Goal: Task Accomplishment & Management: Use online tool/utility

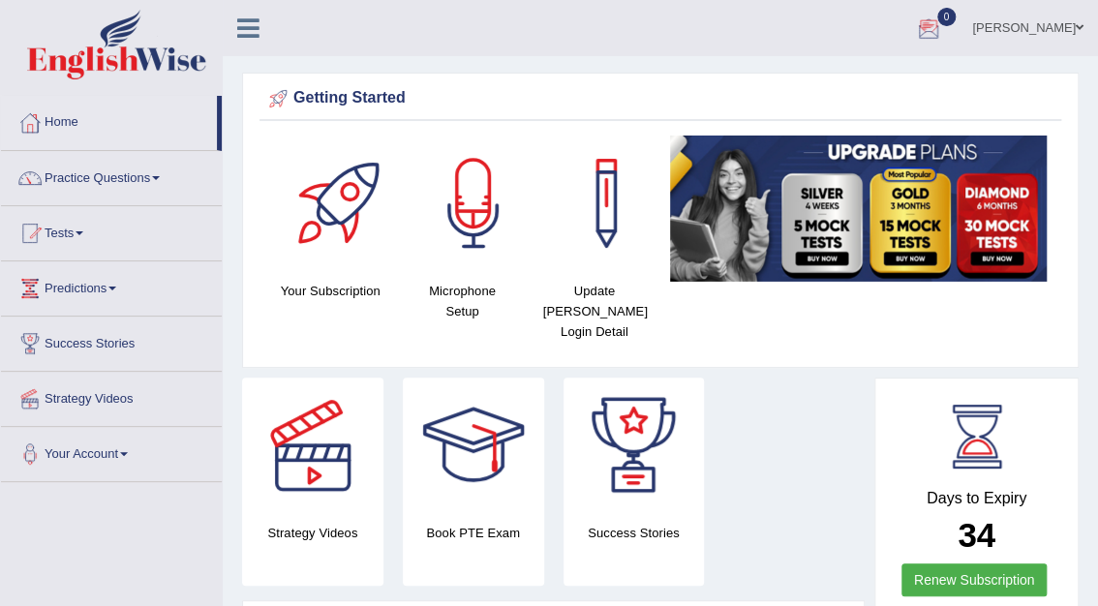
click at [943, 25] on div at bounding box center [928, 29] width 29 height 29
click at [865, 82] on link "See All Alerts" at bounding box center [811, 81] width 107 height 21
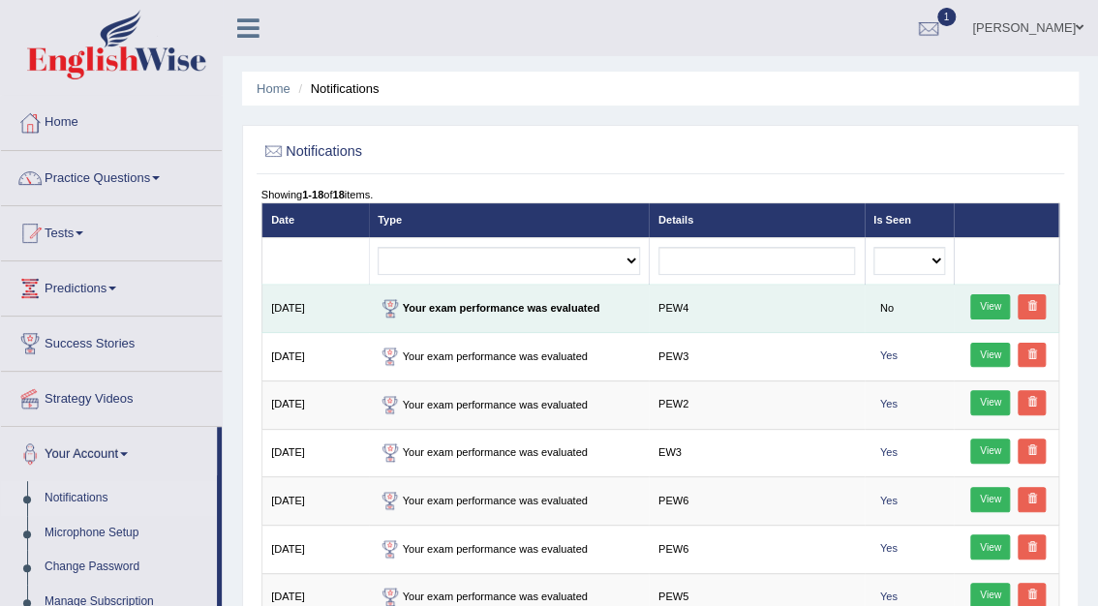
click at [997, 307] on link "View" at bounding box center [990, 306] width 40 height 25
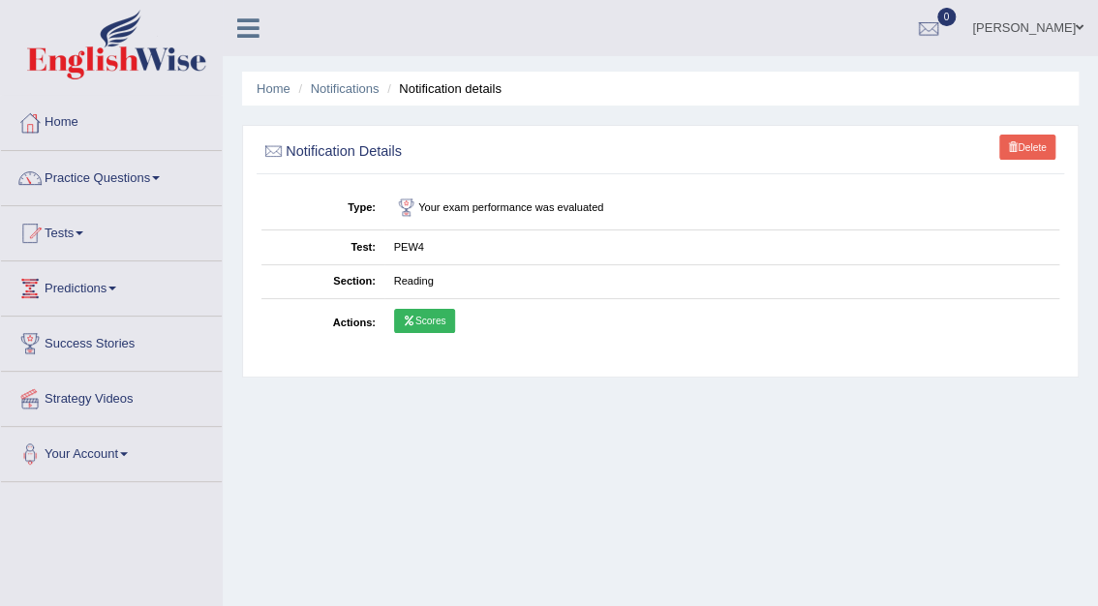
click at [434, 321] on link "Scores" at bounding box center [424, 321] width 61 height 25
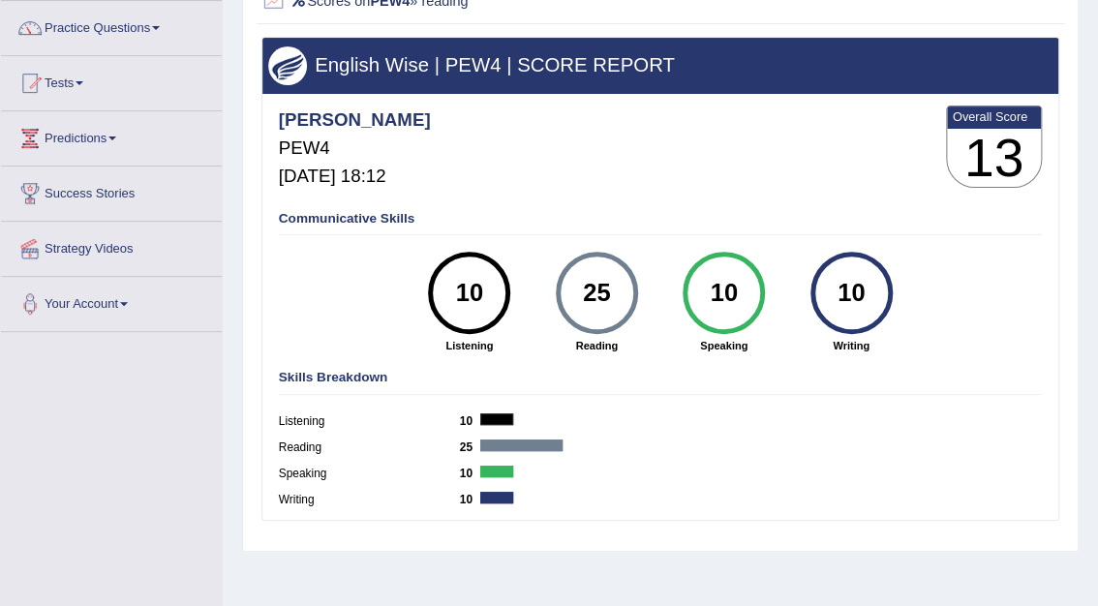
scroll to position [180, 0]
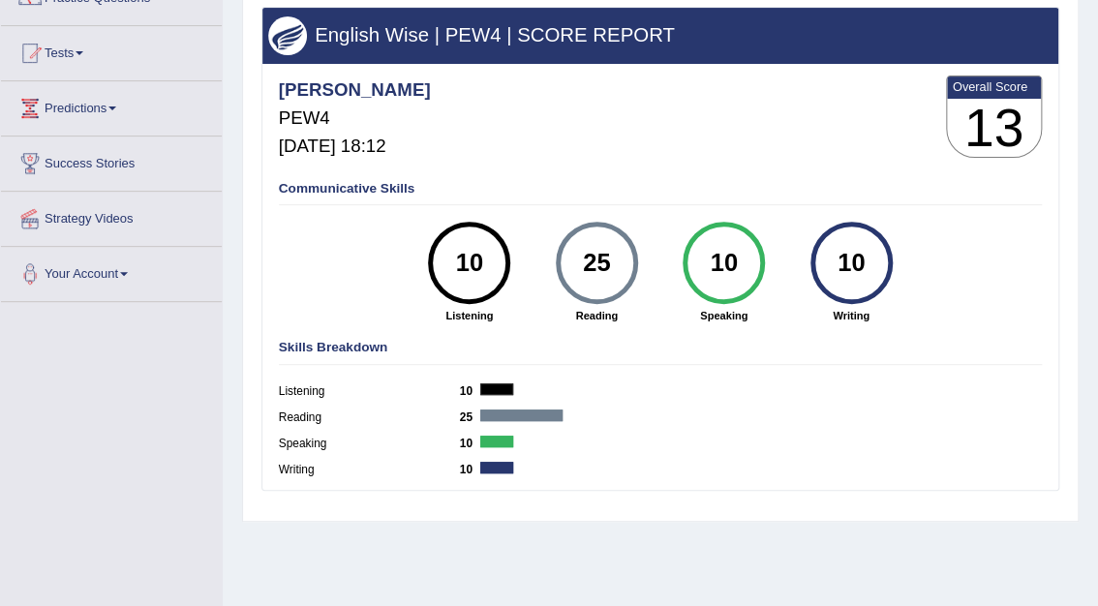
click at [1018, 117] on h3 "13" at bounding box center [994, 128] width 95 height 59
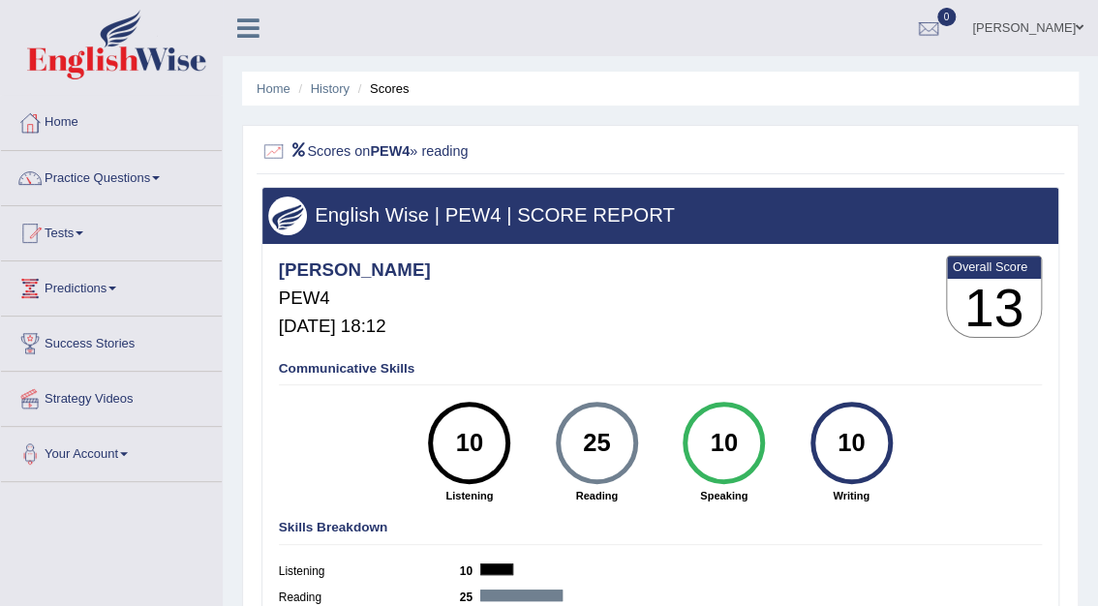
drag, startPoint x: 1018, startPoint y: 117, endPoint x: 65, endPoint y: 232, distance: 960.5
click at [65, 232] on link "Tests" at bounding box center [111, 230] width 221 height 48
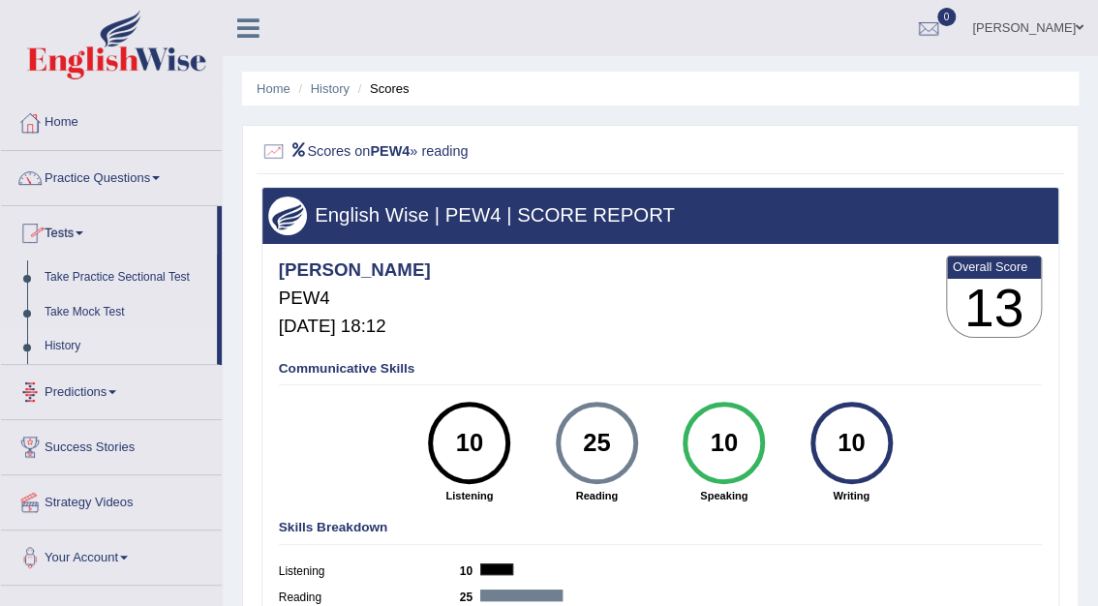
click at [55, 345] on link "History" at bounding box center [126, 346] width 181 height 35
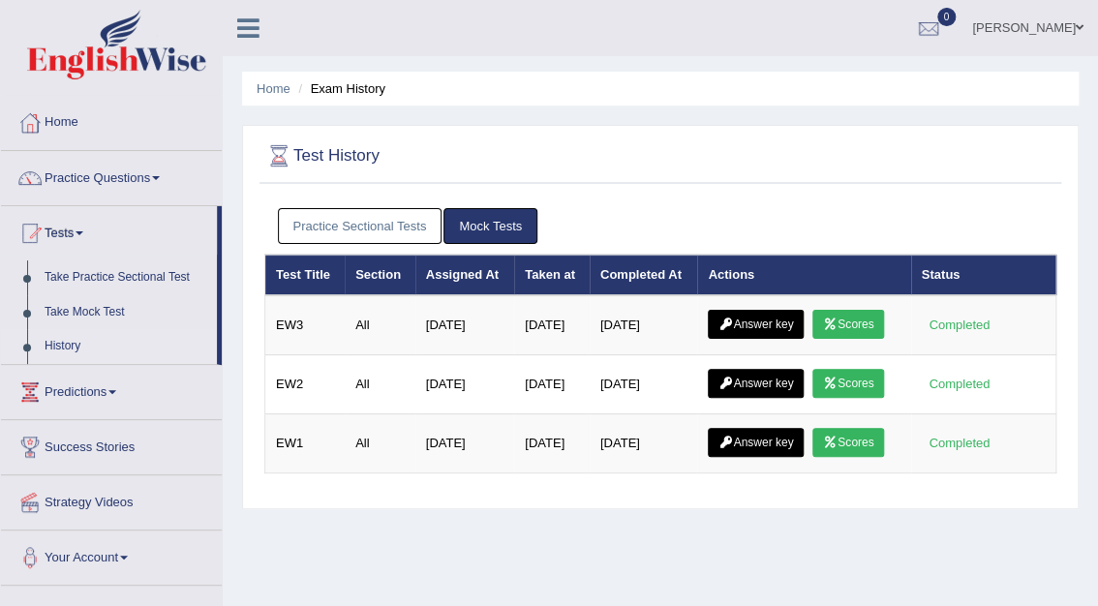
click at [391, 220] on link "Practice Sectional Tests" at bounding box center [360, 226] width 165 height 36
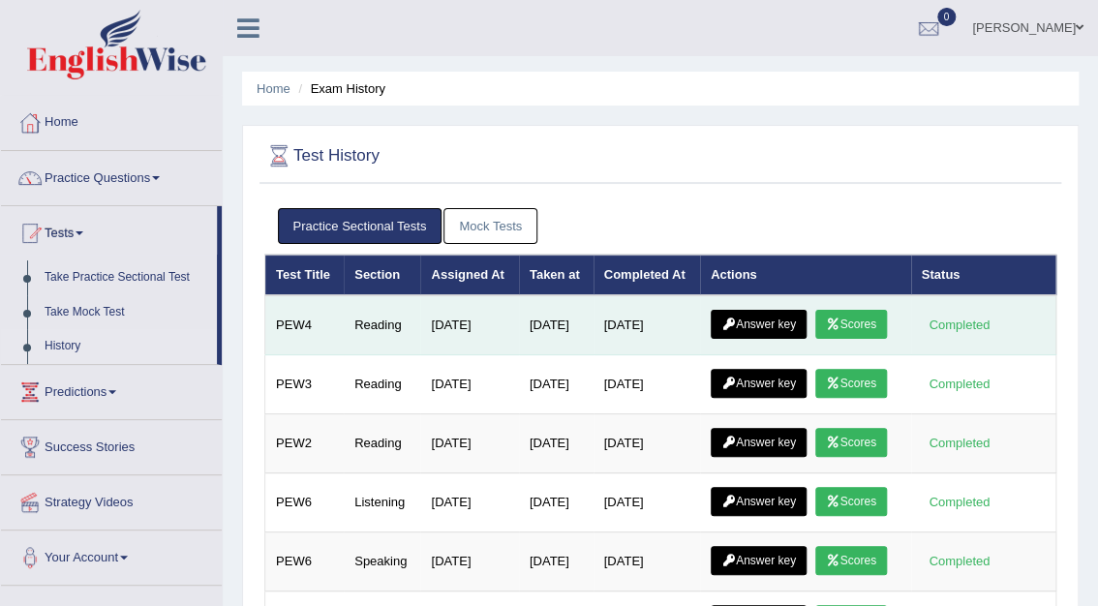
click at [757, 326] on link "Answer key" at bounding box center [759, 324] width 96 height 29
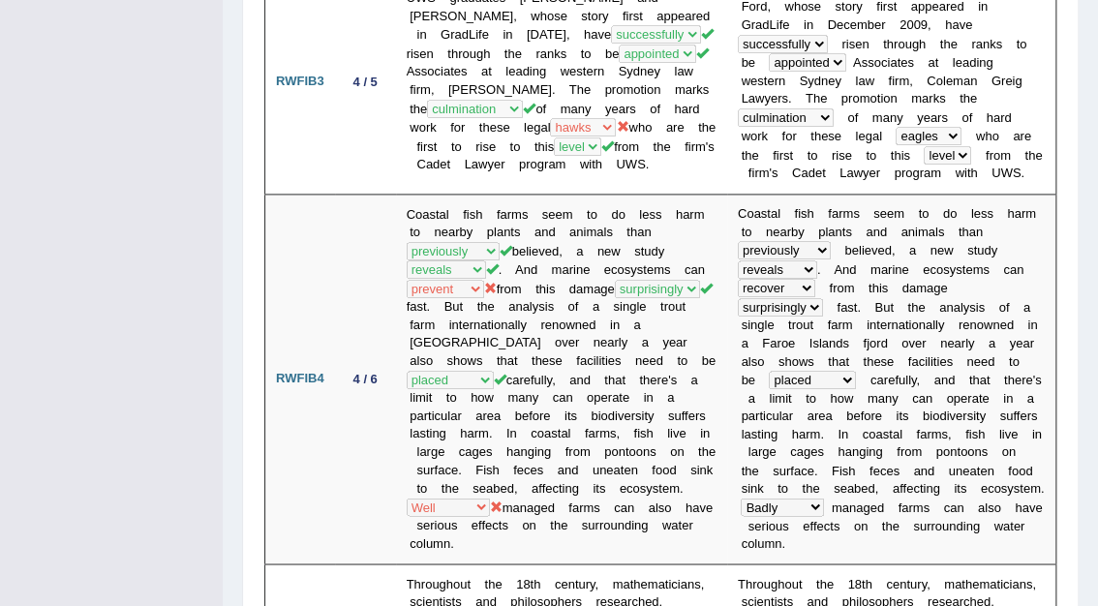
scroll to position [719, 0]
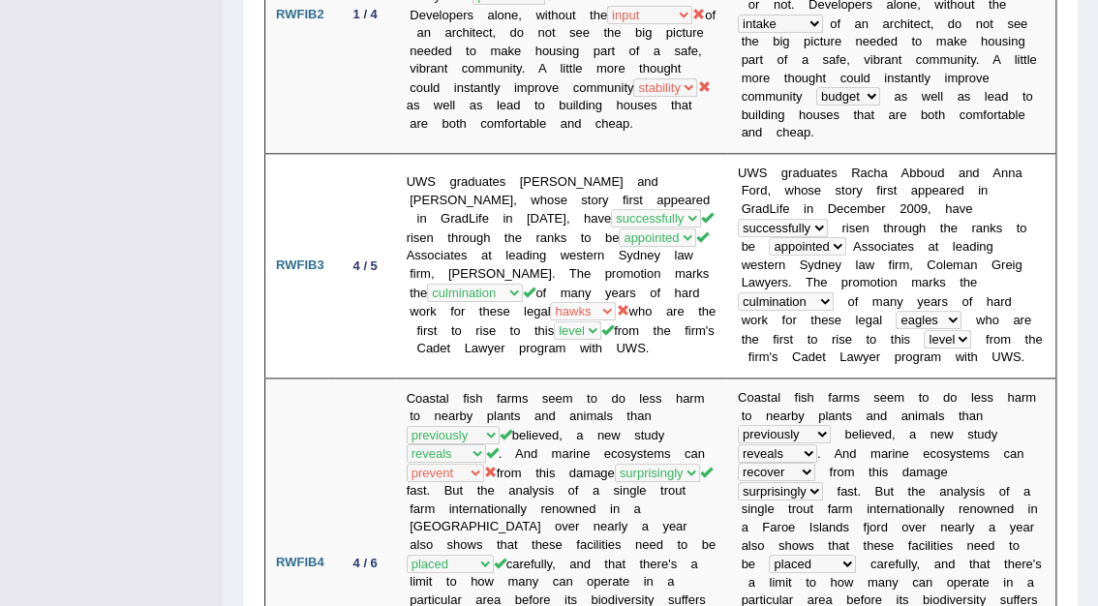
drag, startPoint x: 1107, startPoint y: 130, endPoint x: 1086, endPoint y: 108, distance: 29.4
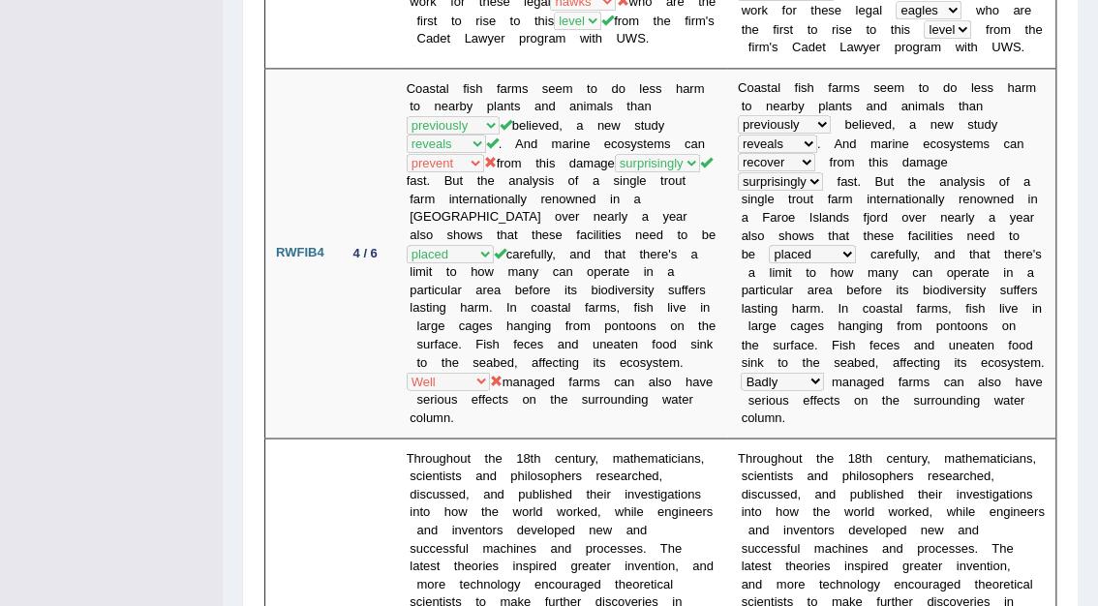
scroll to position [1115, 0]
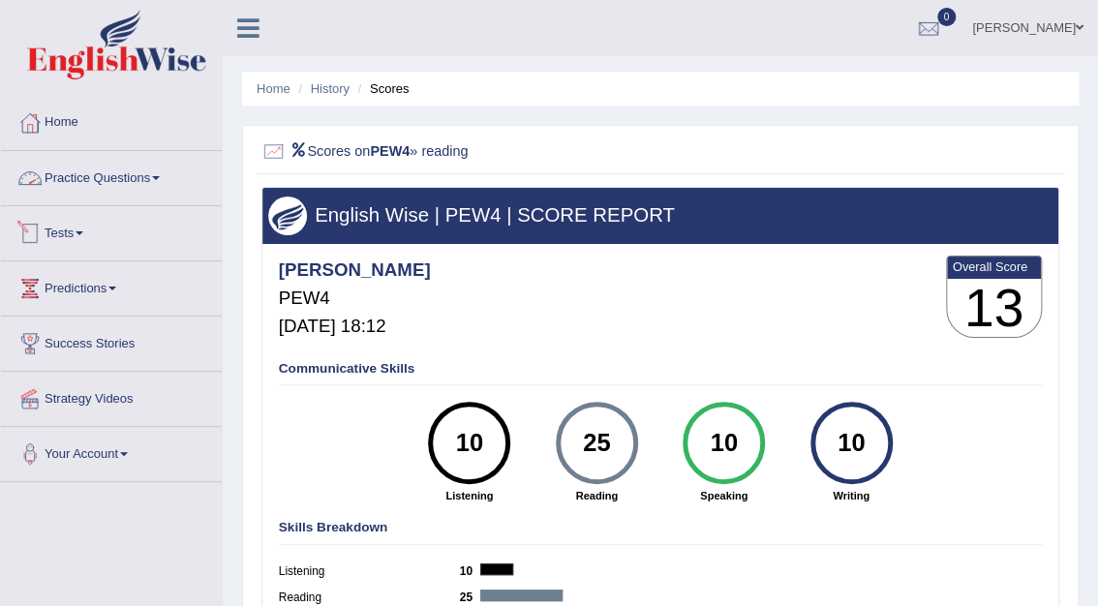
click at [74, 228] on link "Tests" at bounding box center [111, 230] width 221 height 48
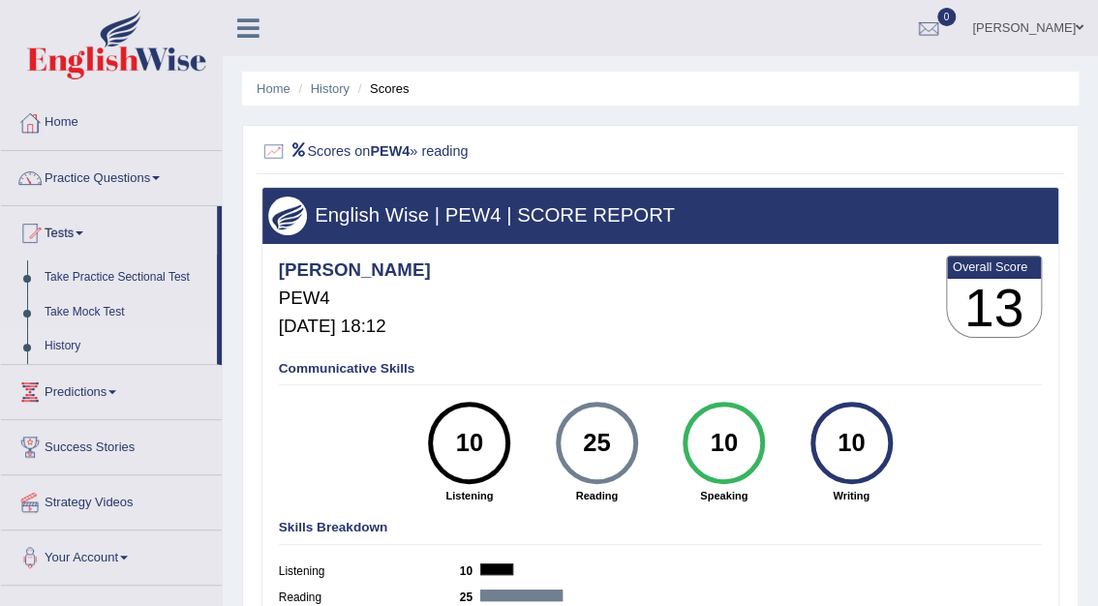
click at [68, 346] on link "History" at bounding box center [126, 346] width 181 height 35
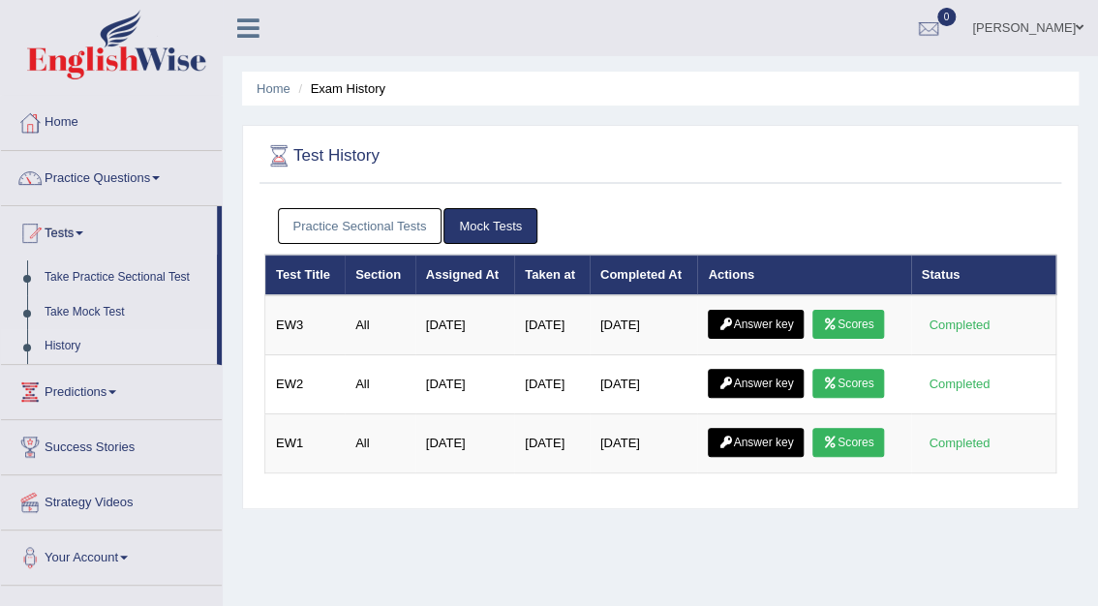
click at [355, 232] on link "Practice Sectional Tests" at bounding box center [360, 226] width 165 height 36
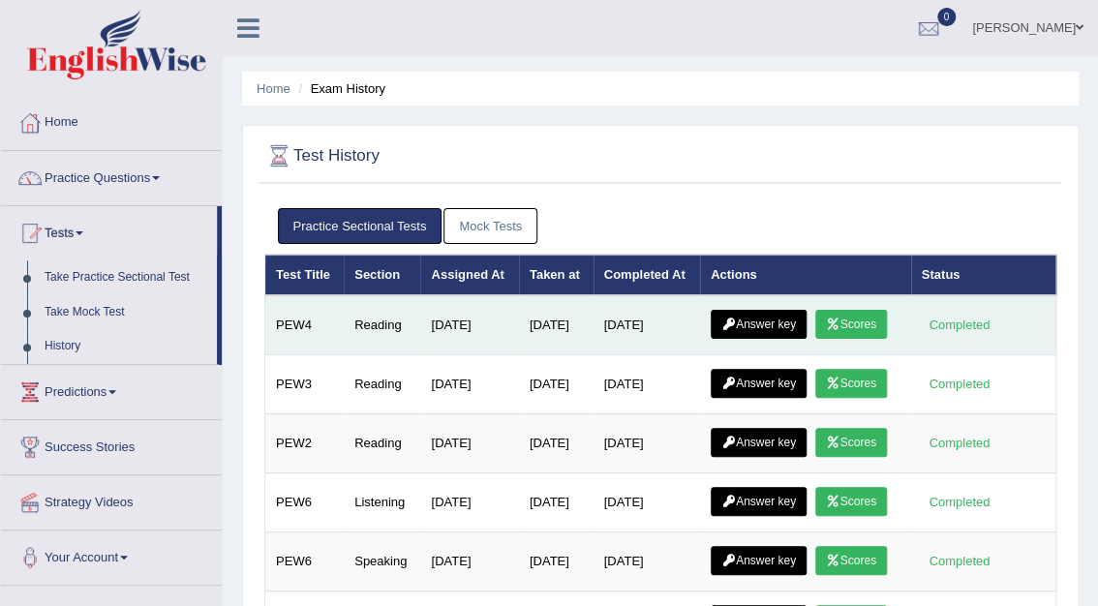
click at [874, 322] on link "Scores" at bounding box center [851, 324] width 72 height 29
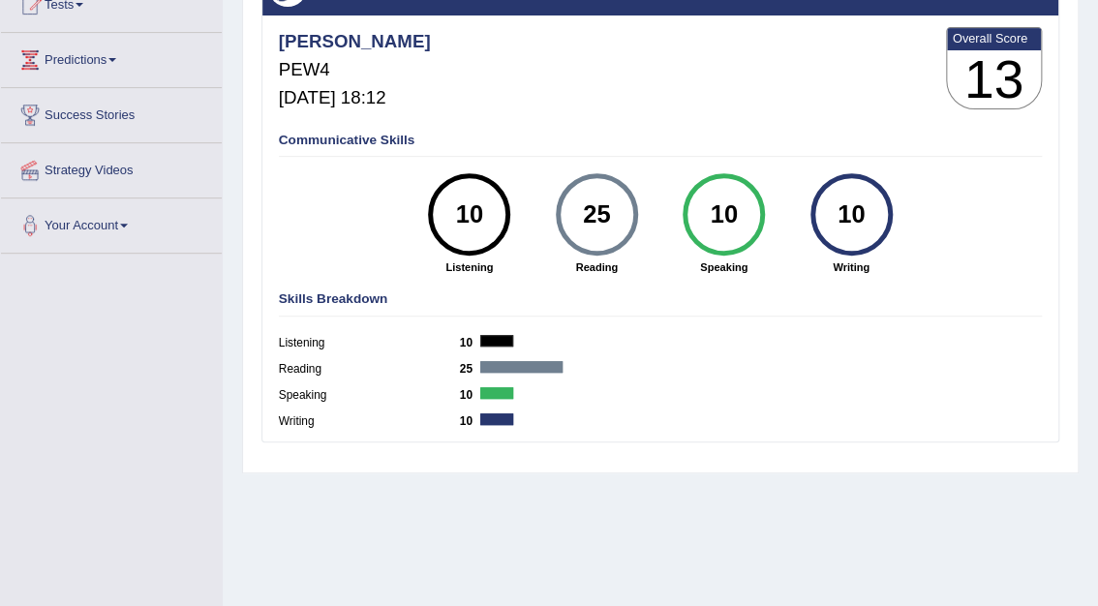
scroll to position [231, 0]
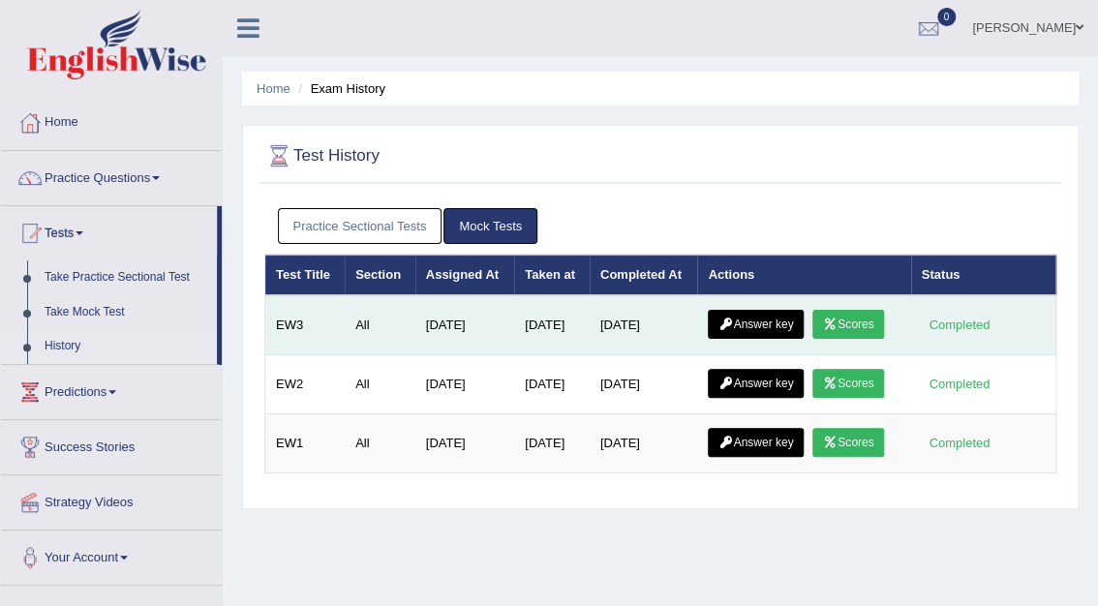
click at [753, 325] on link "Answer key" at bounding box center [756, 324] width 96 height 29
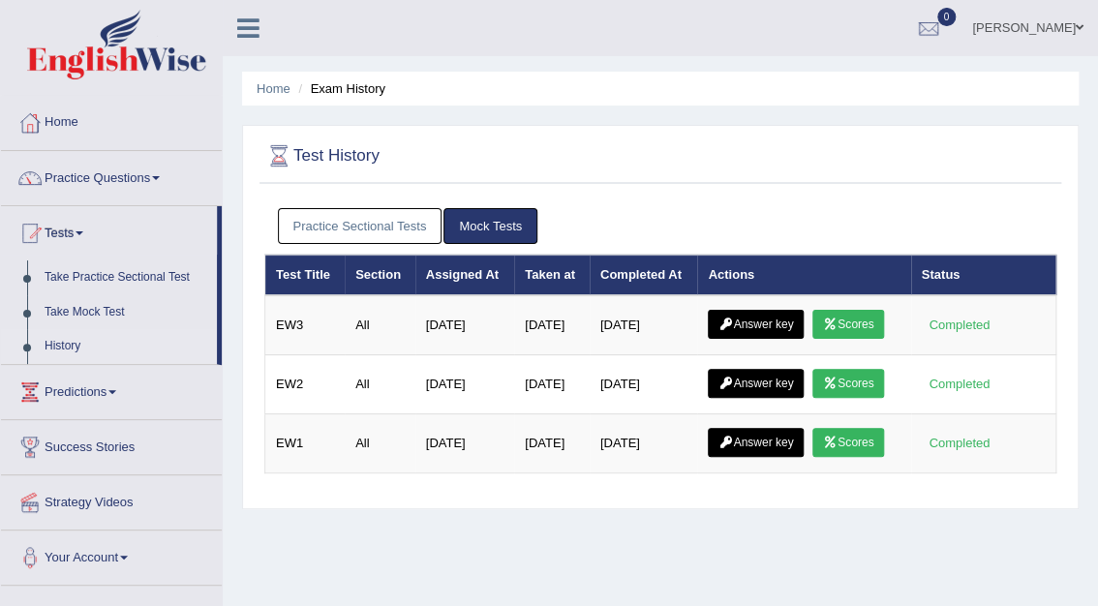
click at [354, 233] on link "Practice Sectional Tests" at bounding box center [360, 226] width 165 height 36
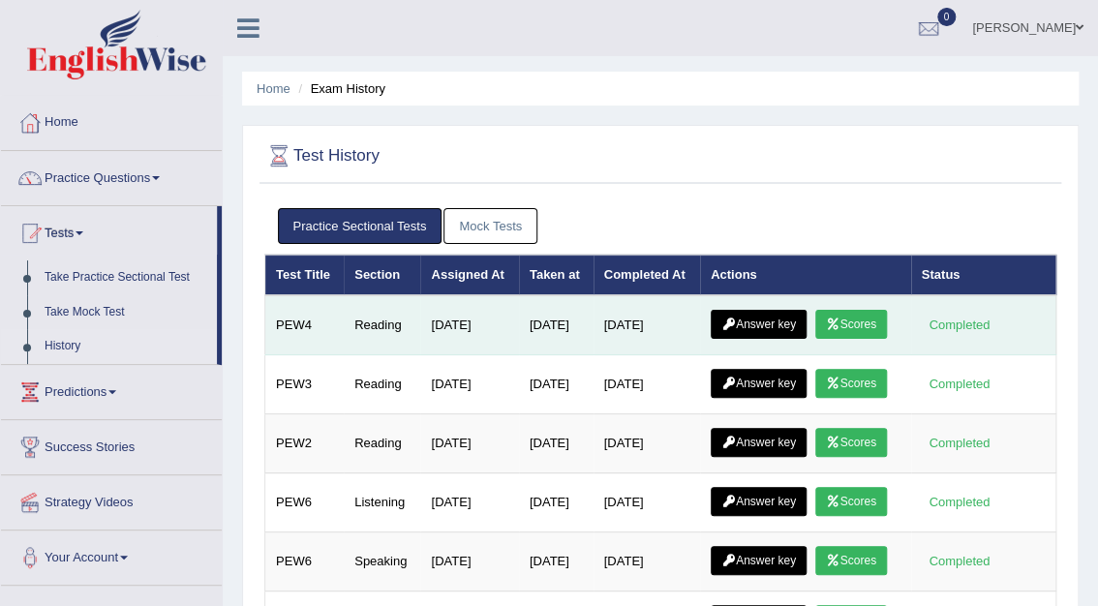
click at [771, 325] on link "Answer key" at bounding box center [759, 324] width 96 height 29
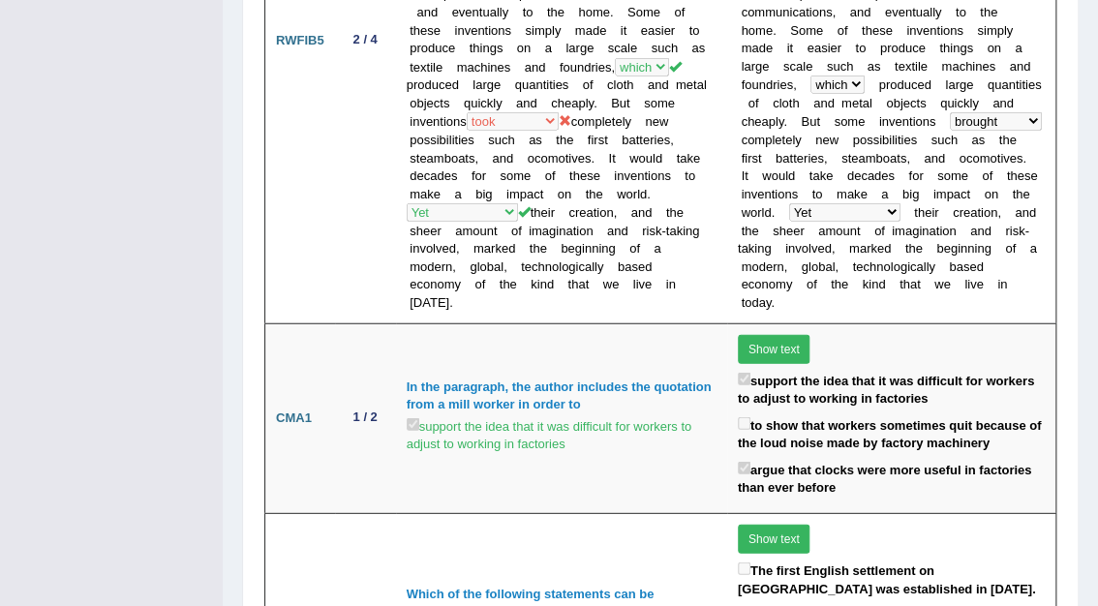
scroll to position [1715, 0]
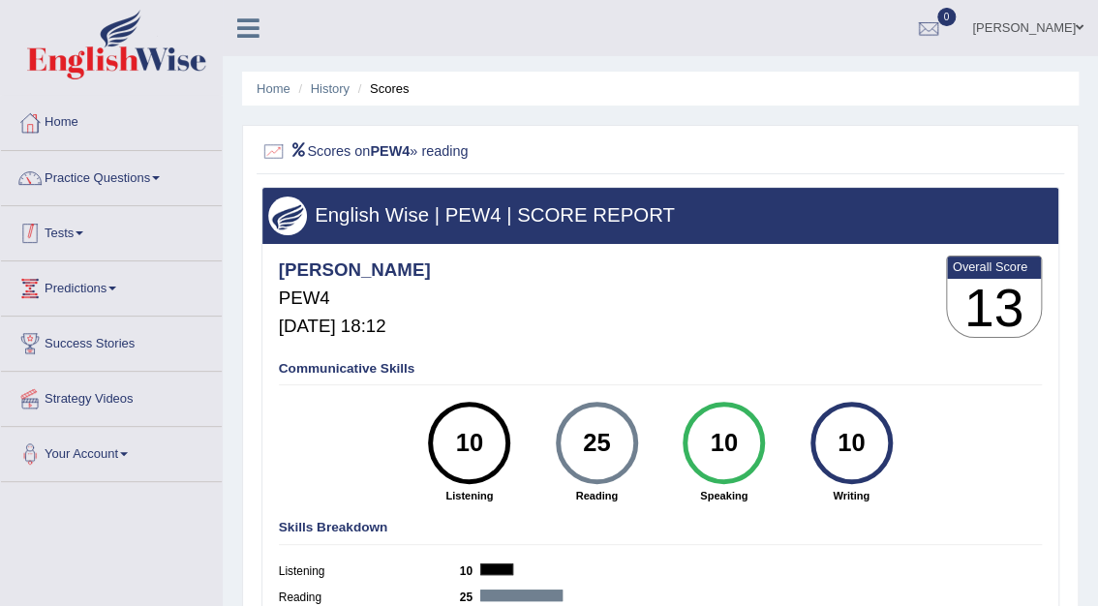
click at [70, 231] on link "Tests" at bounding box center [111, 230] width 221 height 48
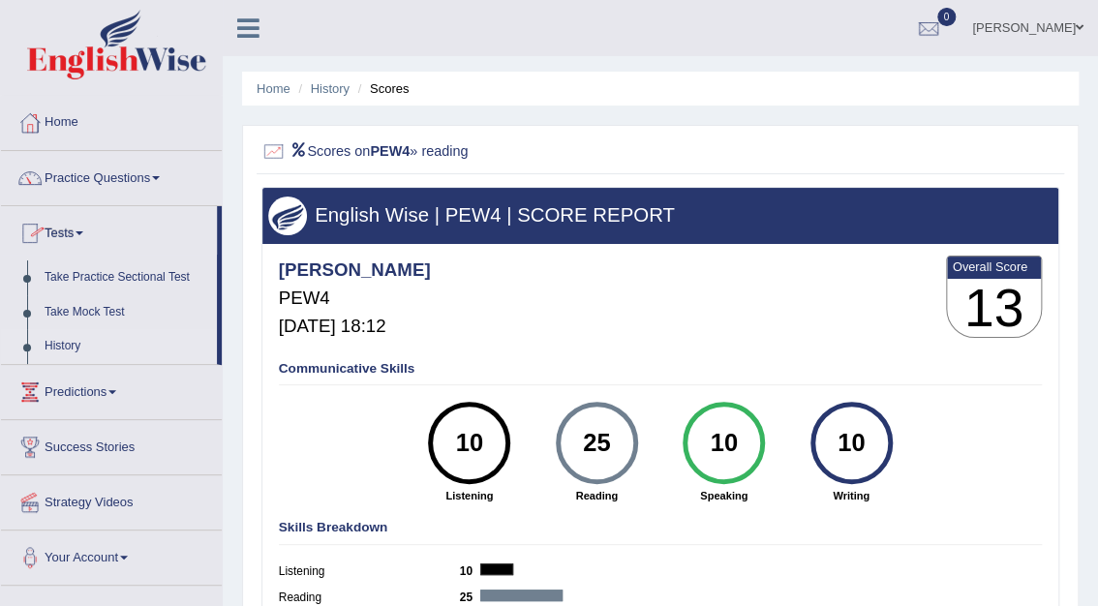
click at [68, 349] on link "History" at bounding box center [126, 346] width 181 height 35
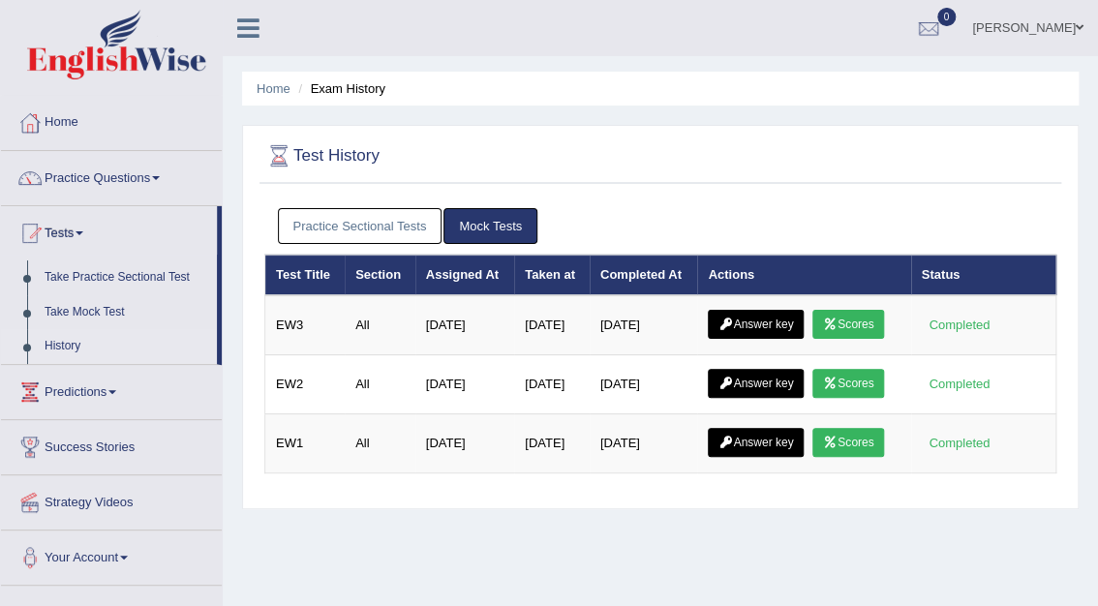
click at [395, 228] on link "Practice Sectional Tests" at bounding box center [360, 226] width 165 height 36
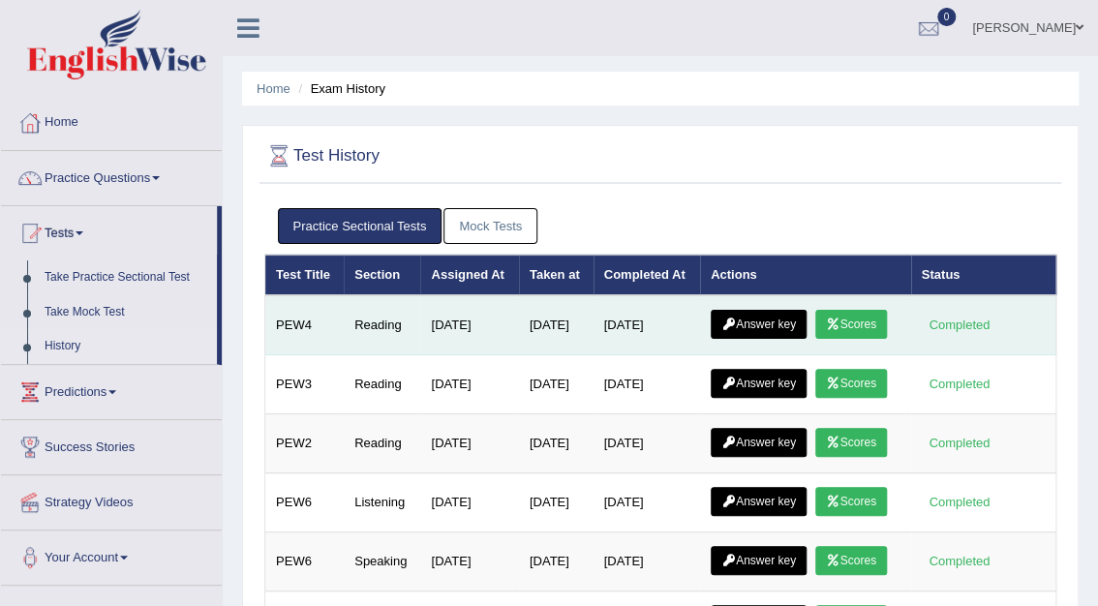
click at [770, 327] on link "Answer key" at bounding box center [759, 324] width 96 height 29
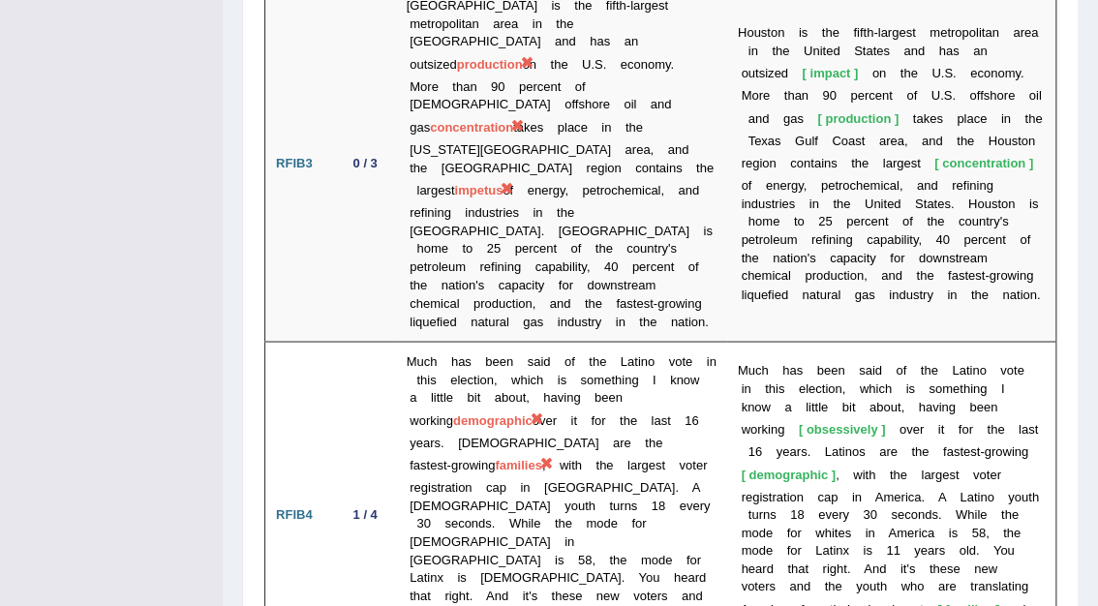
scroll to position [3841, 0]
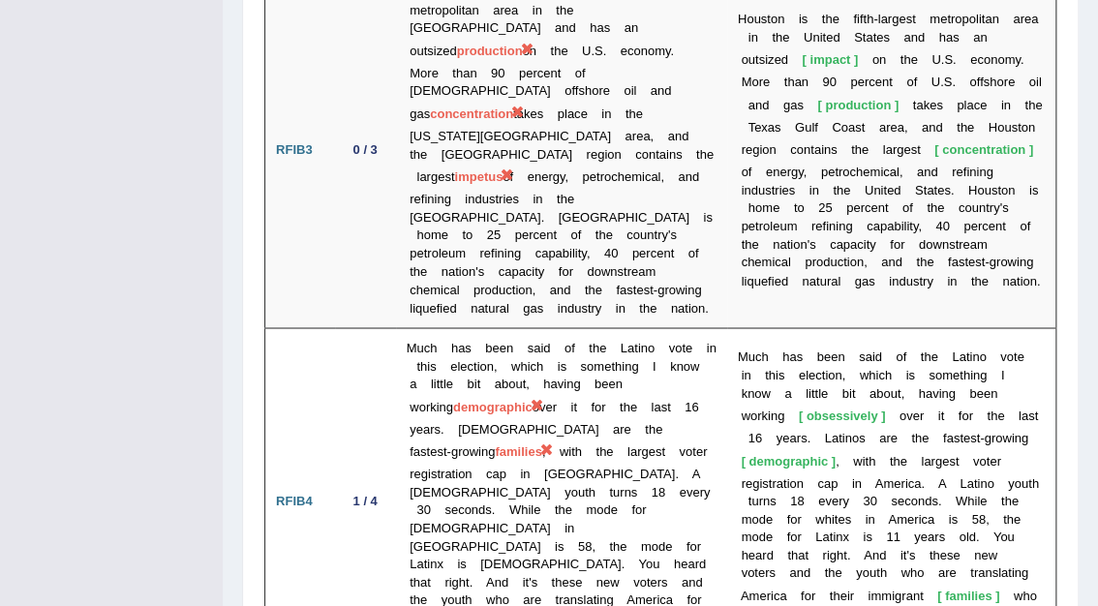
drag, startPoint x: 1103, startPoint y: 425, endPoint x: 1094, endPoint y: 480, distance: 55.9
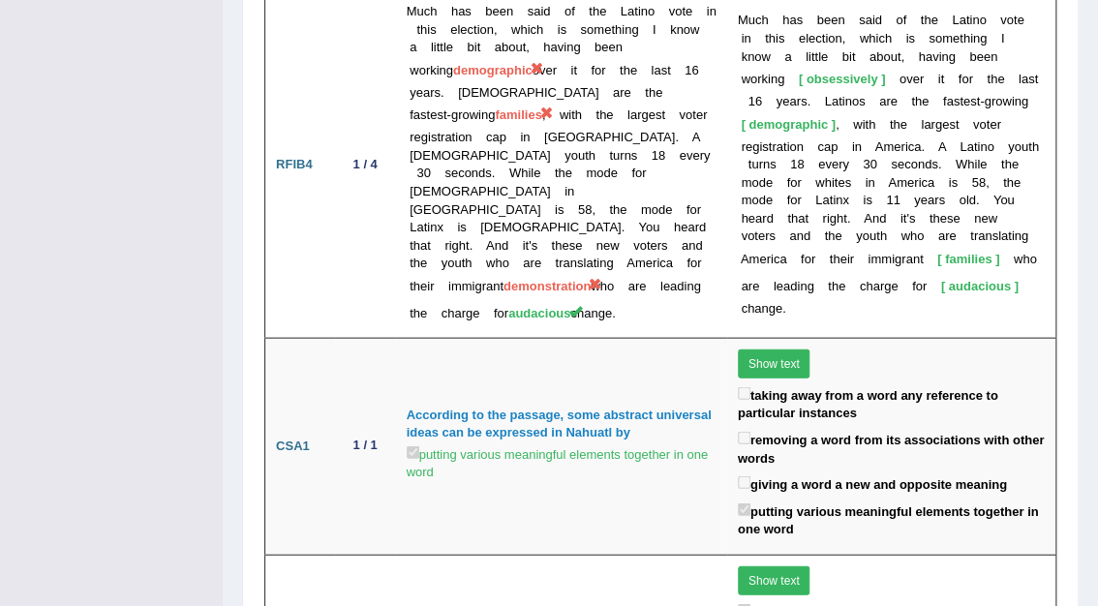
scroll to position [4250, 0]
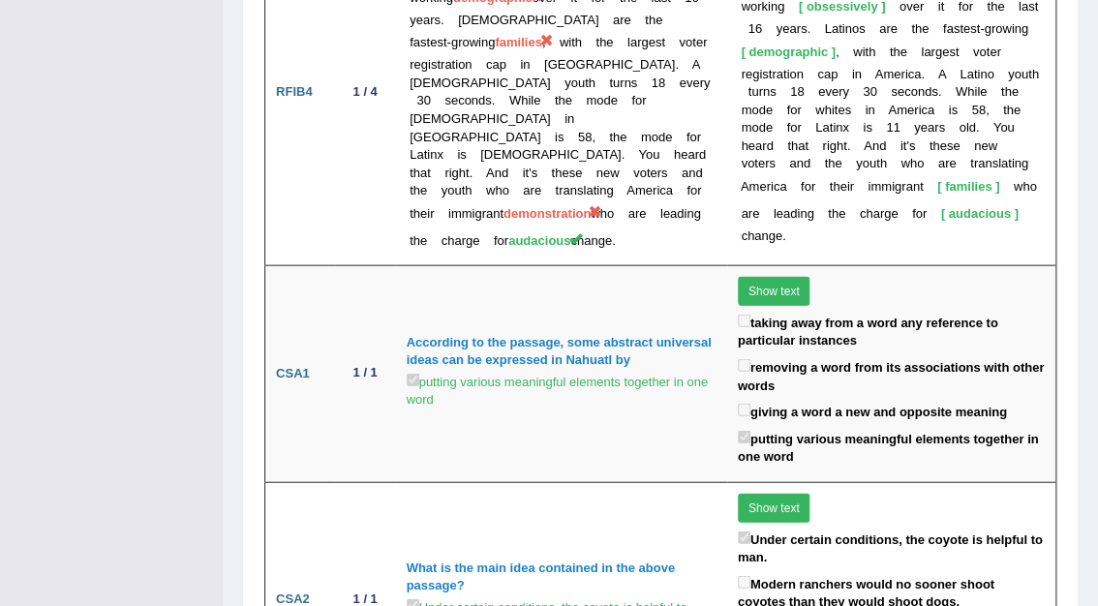
drag, startPoint x: 1094, startPoint y: 480, endPoint x: 758, endPoint y: 526, distance: 339.0
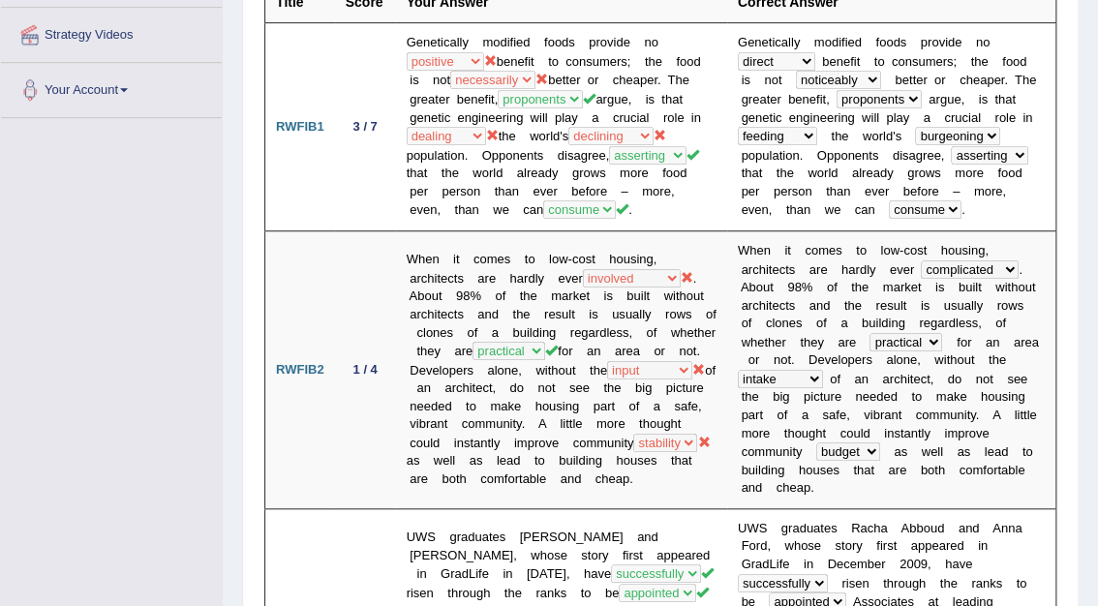
scroll to position [12, 0]
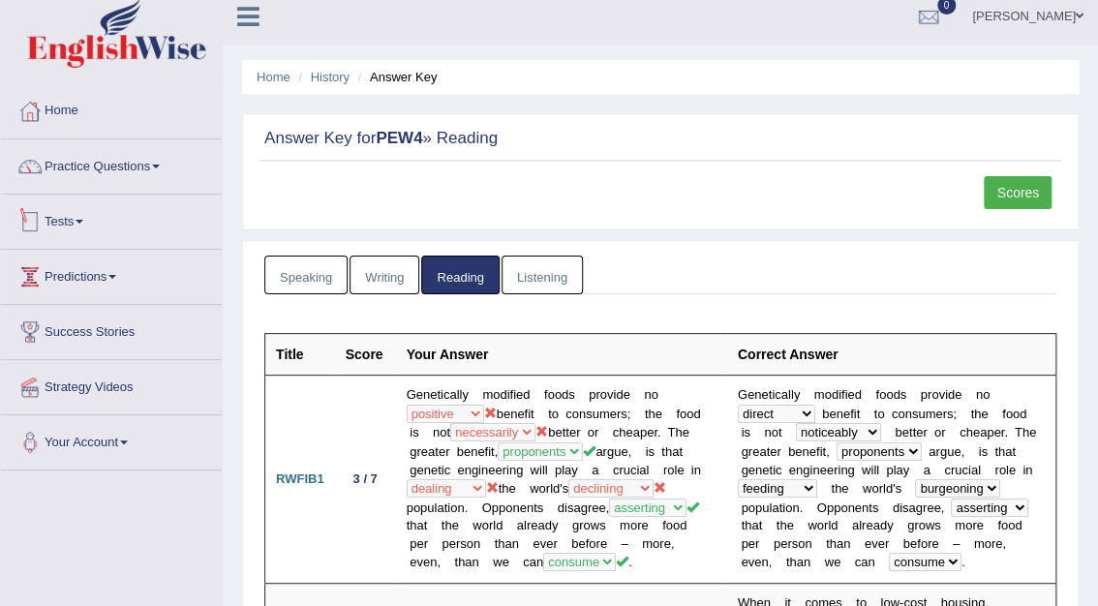
click at [70, 215] on link "Tests" at bounding box center [111, 219] width 221 height 48
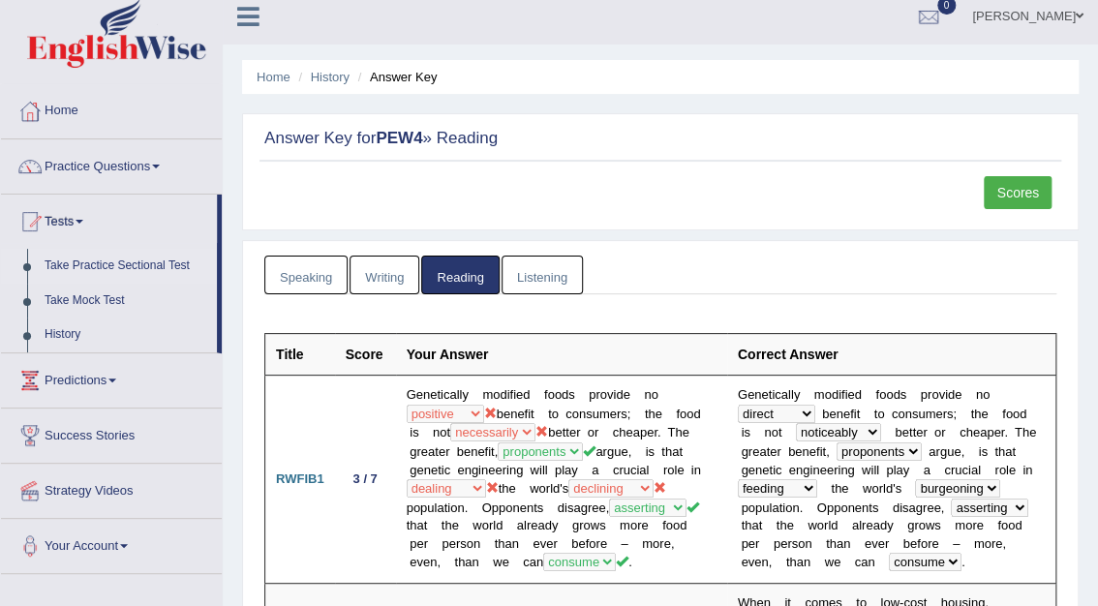
click at [101, 269] on link "Take Practice Sectional Test" at bounding box center [126, 266] width 181 height 35
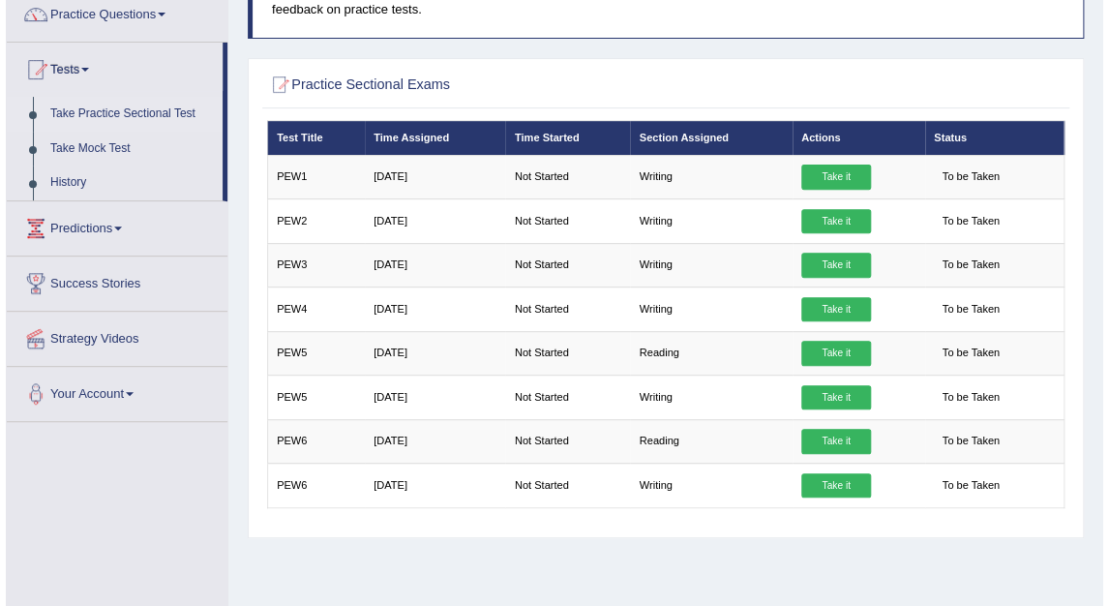
scroll to position [160, 0]
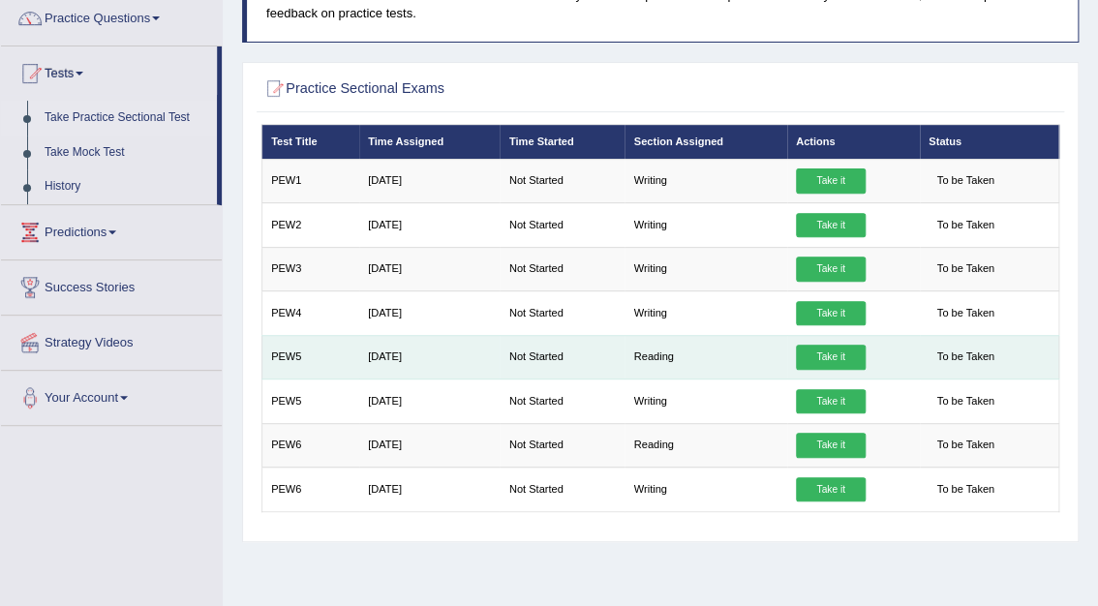
click at [839, 356] on link "Take it" at bounding box center [831, 357] width 70 height 25
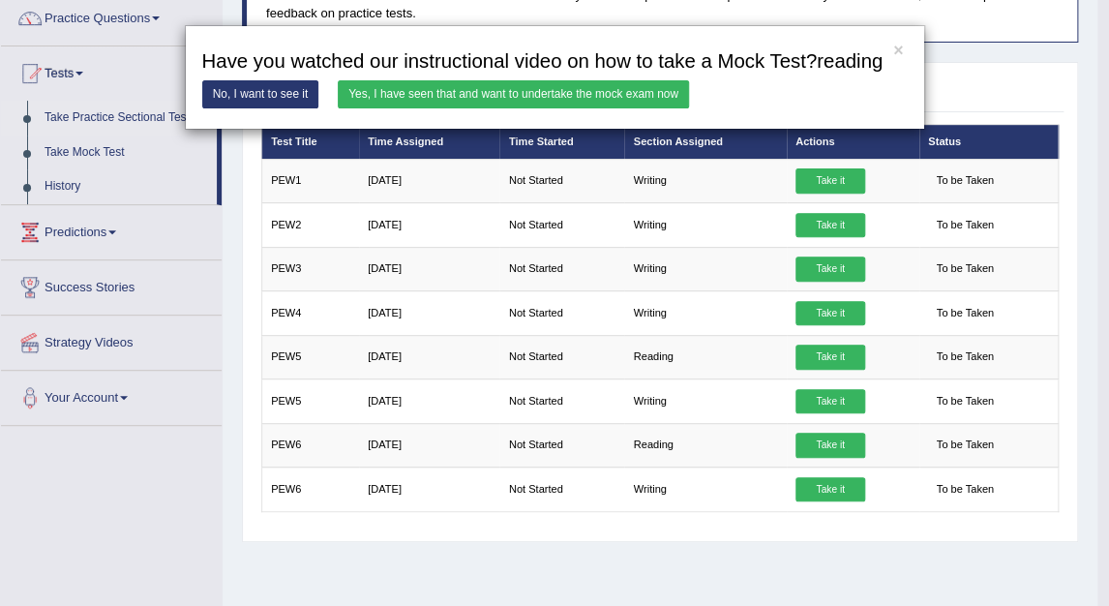
click at [473, 90] on link "Yes, I have seen that and want to undertake the mock exam now" at bounding box center [513, 94] width 351 height 28
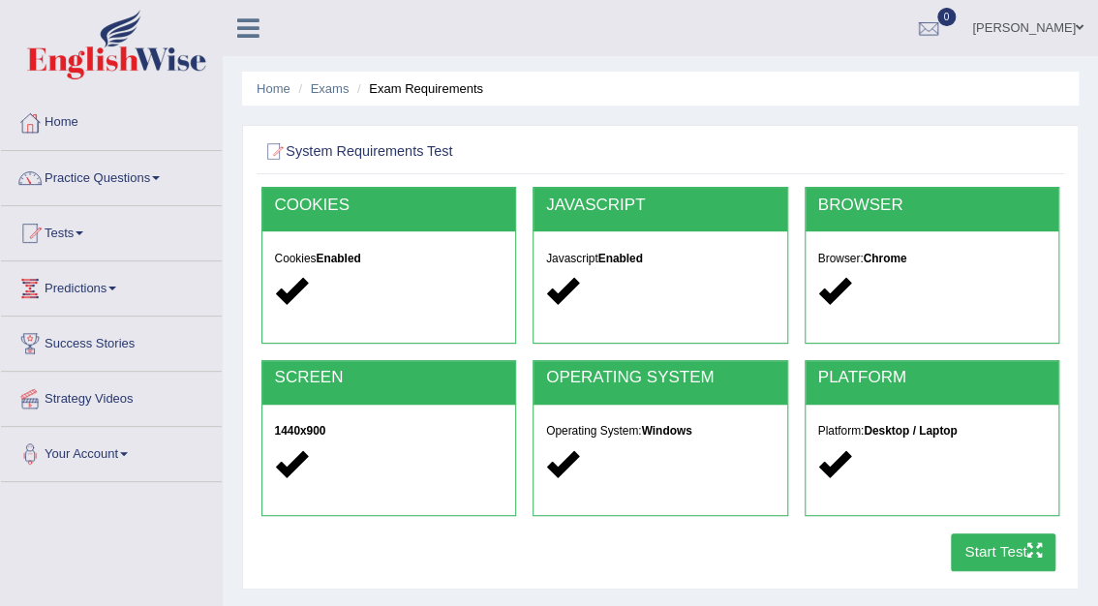
click at [1034, 560] on button "Start Test" at bounding box center [1004, 552] width 106 height 38
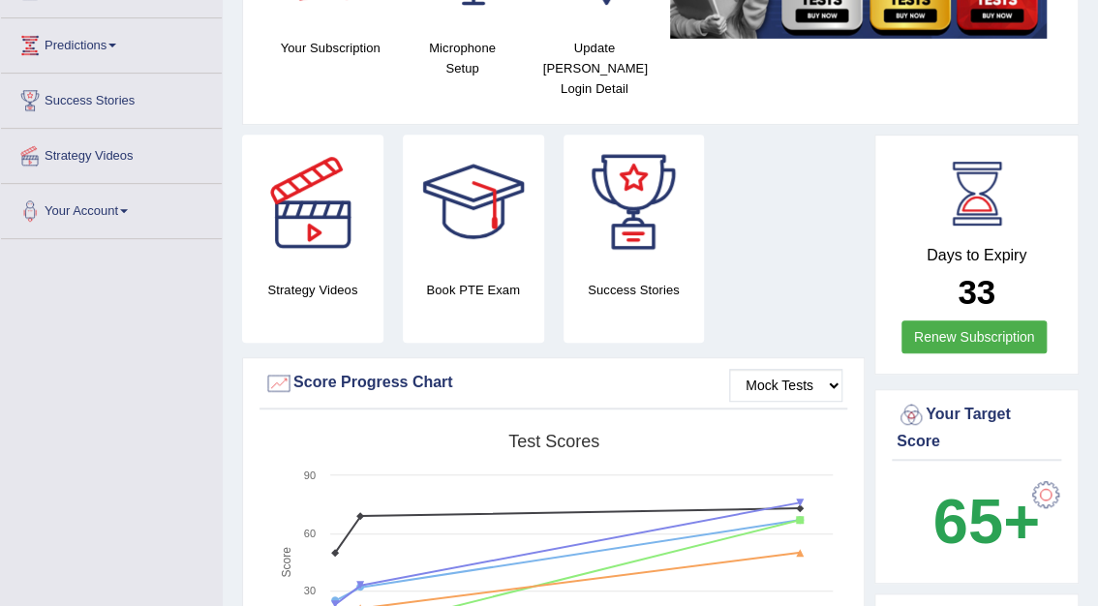
scroll to position [4, 0]
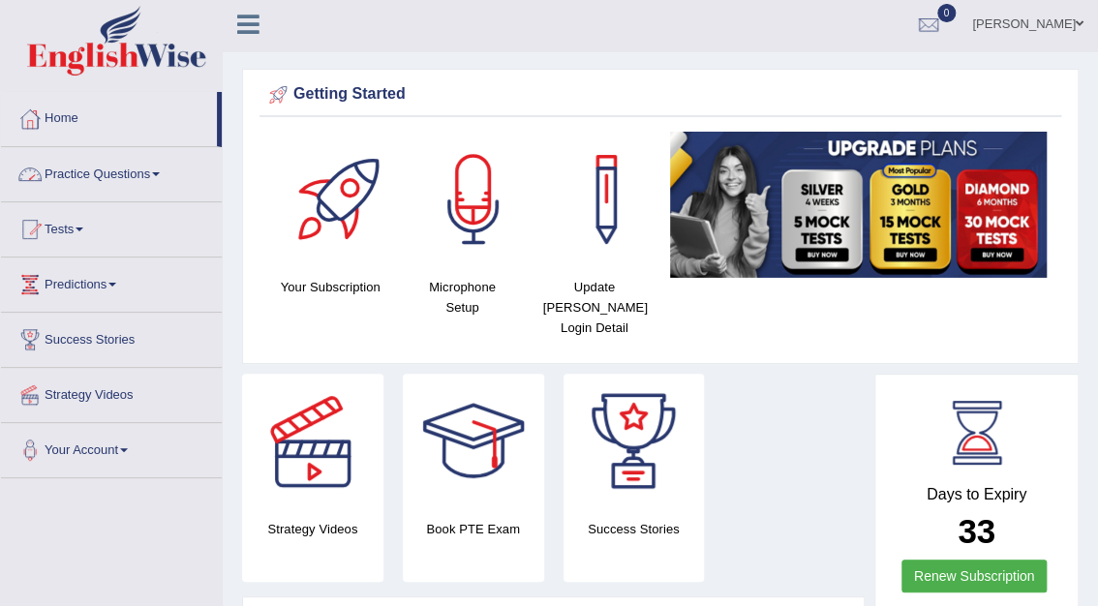
click at [81, 170] on link "Practice Questions" at bounding box center [111, 171] width 221 height 48
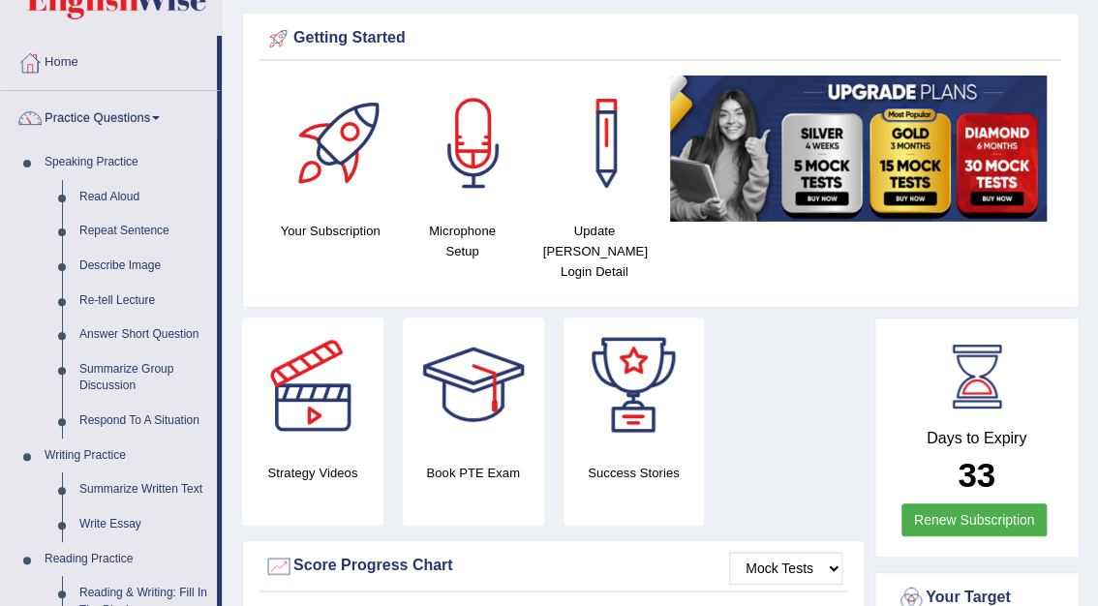
scroll to position [0, 0]
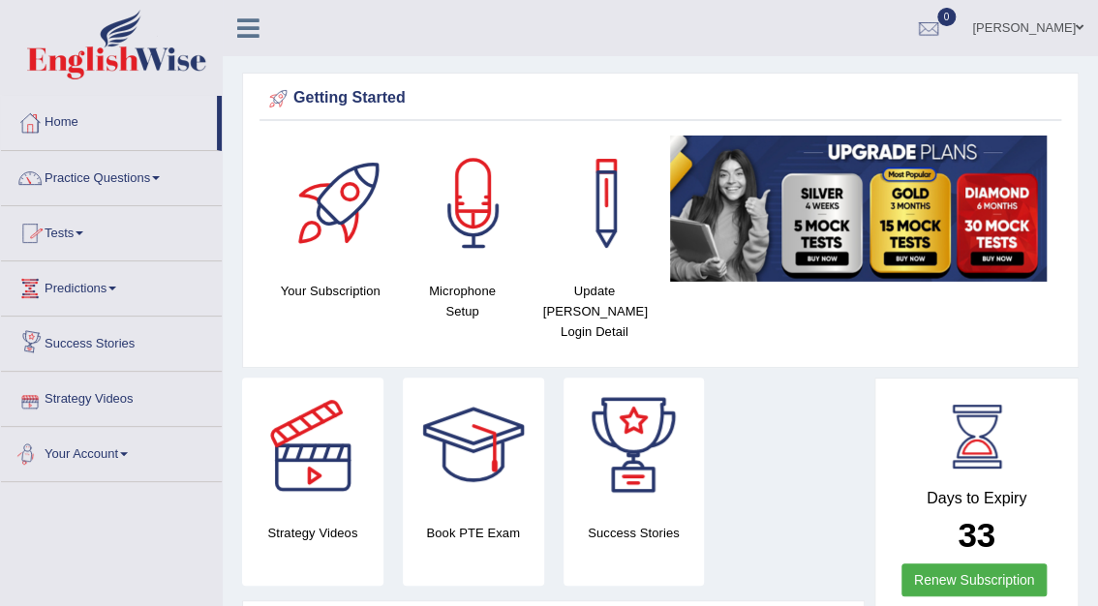
click at [105, 449] on link "Your Account" at bounding box center [111, 451] width 221 height 48
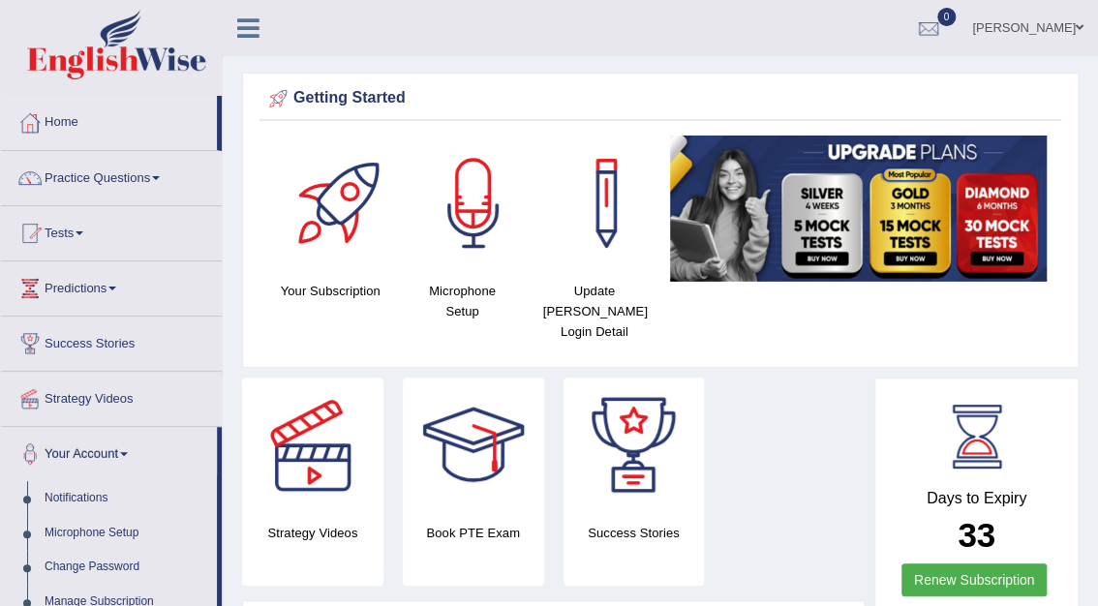
click at [103, 449] on link "Your Account" at bounding box center [109, 451] width 216 height 48
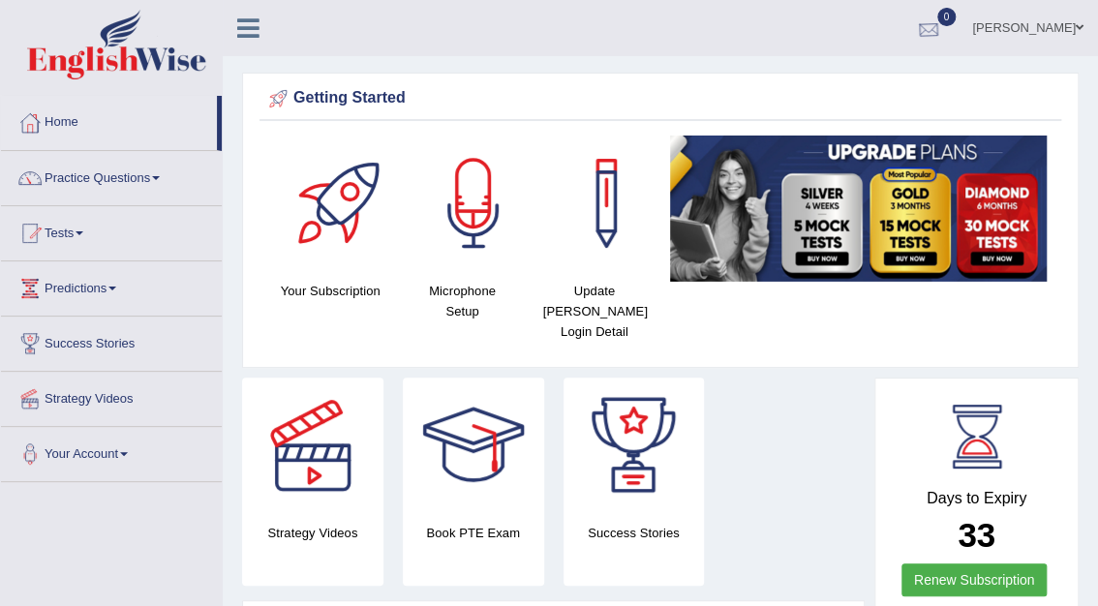
click at [943, 28] on div at bounding box center [928, 29] width 29 height 29
click at [876, 99] on li "See All Alerts" at bounding box center [812, 82] width 277 height 40
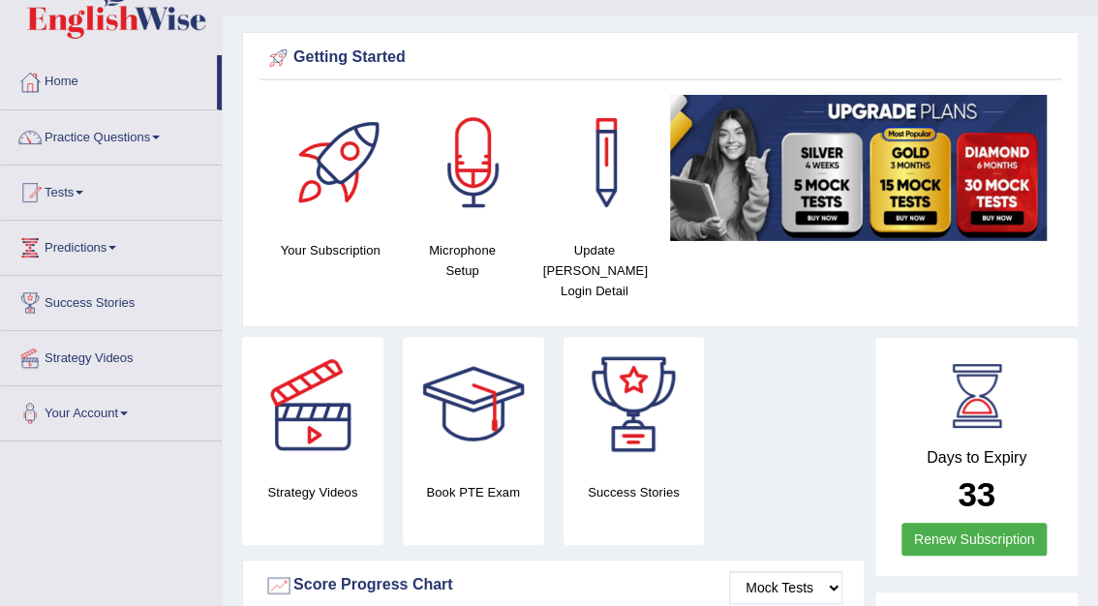
scroll to position [77, 0]
